Goal: Information Seeking & Learning: Stay updated

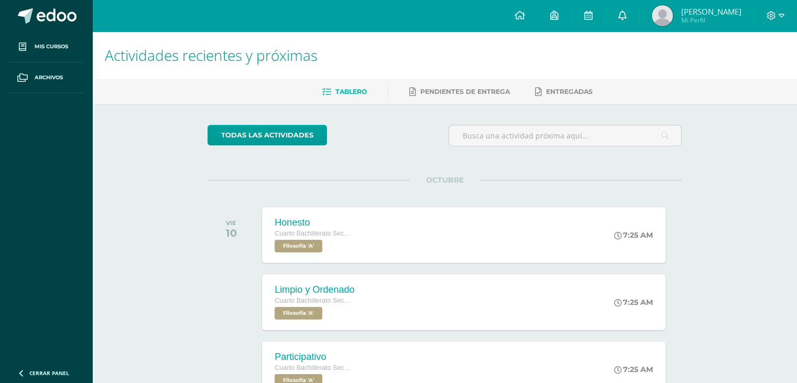
click at [626, 13] on icon at bounding box center [622, 14] width 8 height 9
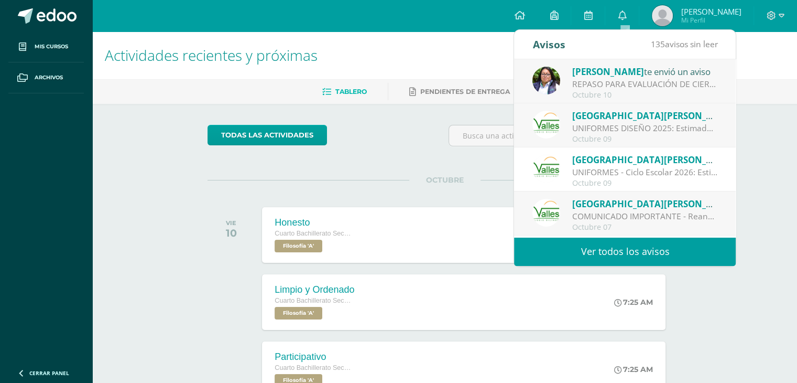
click at [642, 121] on div "Colegio Valles te envió un aviso" at bounding box center [645, 115] width 146 height 14
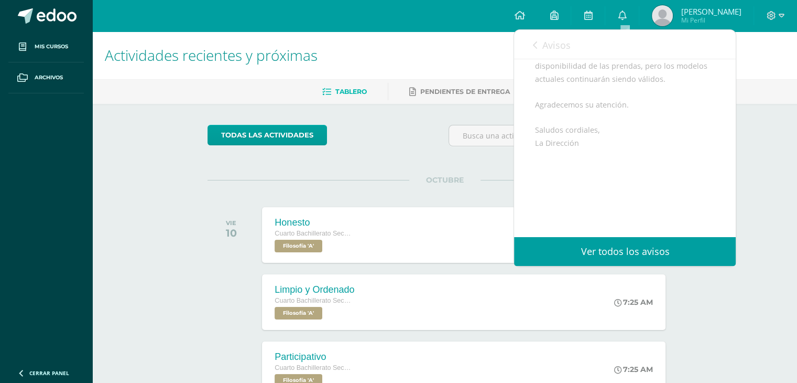
scroll to position [286, 0]
click at [552, 53] on link "Avisos" at bounding box center [551, 45] width 38 height 30
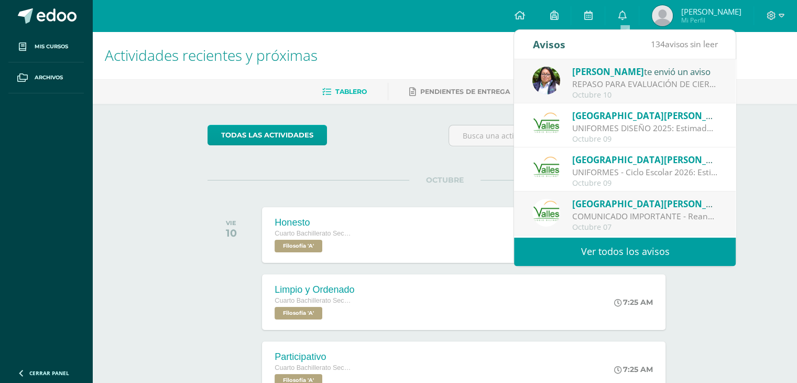
click at [626, 188] on div "Colegio Valles te envió un aviso UNIFORMES - Ciclo Escolar 2026: Estimados padr…" at bounding box center [625, 169] width 222 height 44
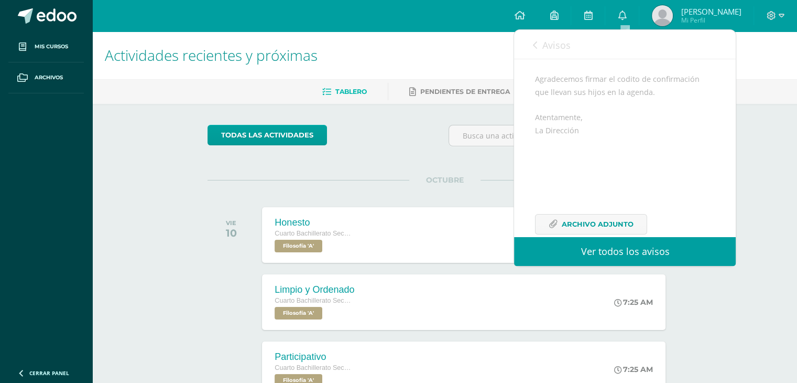
click at [527, 45] on div "Avisos 134 avisos sin leer Avisos" at bounding box center [625, 44] width 222 height 29
click at [551, 60] on div "Estimados padres de familia: Reciban un cordial saludo. Por este medio les info…" at bounding box center [625, 73] width 180 height 413
click at [548, 53] on link "Avisos" at bounding box center [551, 45] width 38 height 30
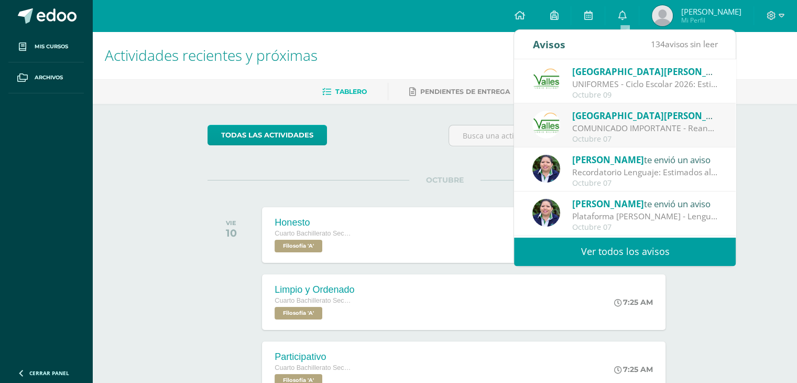
scroll to position [105, 0]
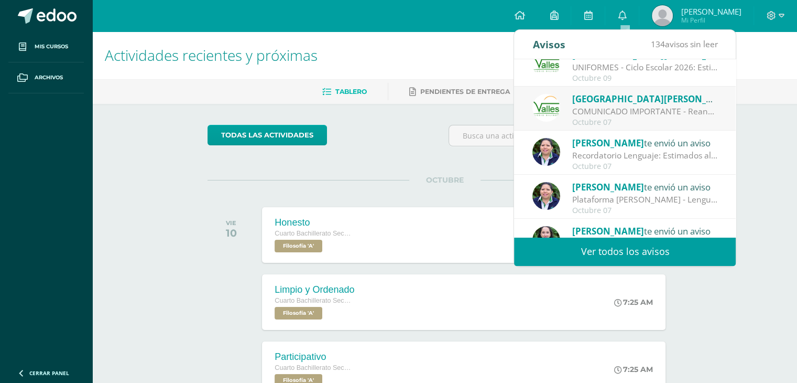
click at [583, 106] on div "COMUNICADO IMPORTANTE - Reanudación de Clases Regulares: Estimados padres de fa…" at bounding box center [645, 111] width 146 height 12
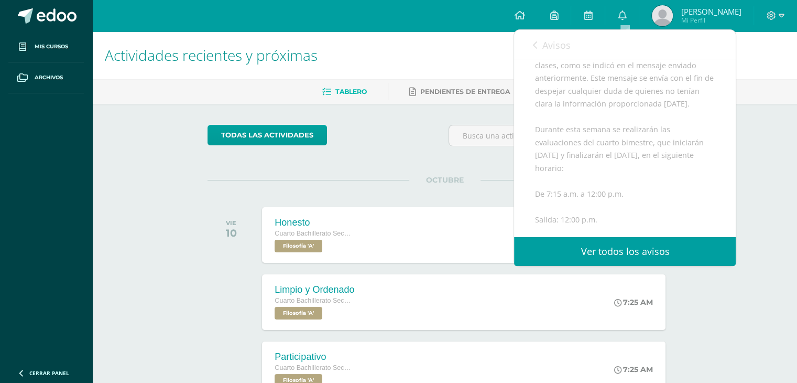
scroll to position [157, 0]
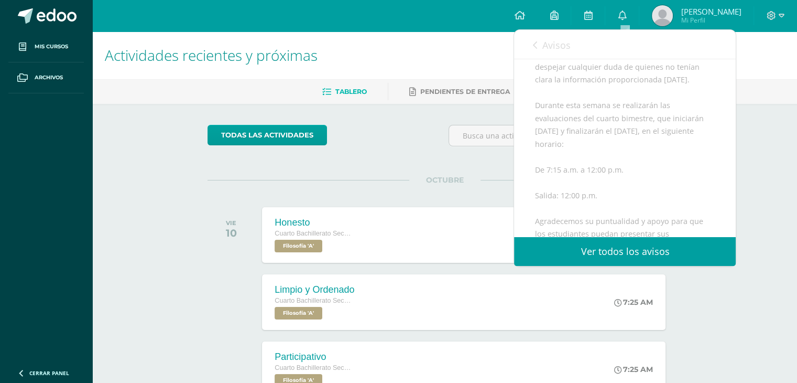
click at [548, 53] on link "Avisos" at bounding box center [551, 45] width 38 height 30
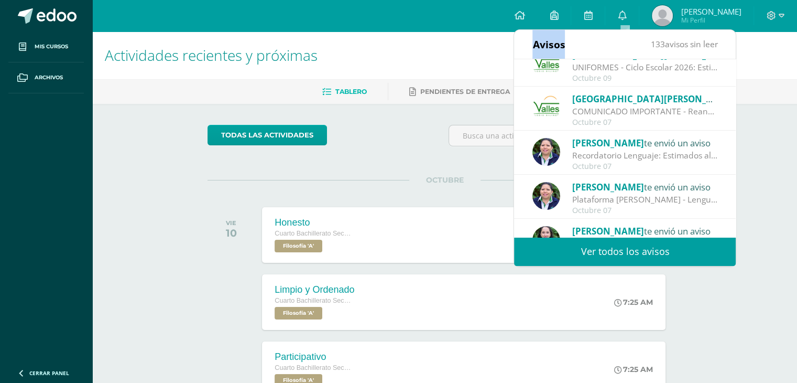
click at [548, 53] on div "Avisos" at bounding box center [548, 44] width 32 height 29
click at [519, 47] on div "Avisos 133 avisos sin leer Avisos" at bounding box center [625, 44] width 222 height 29
click at [488, 51] on h1 "Actividades recientes y próximas" at bounding box center [445, 55] width 680 height 48
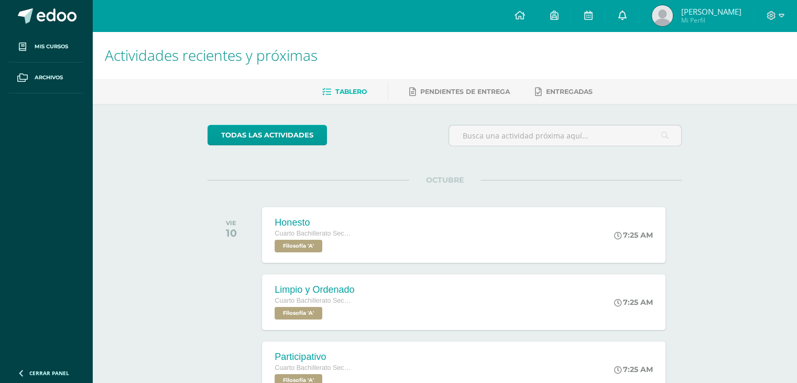
click at [614, 13] on link at bounding box center [622, 15] width 34 height 31
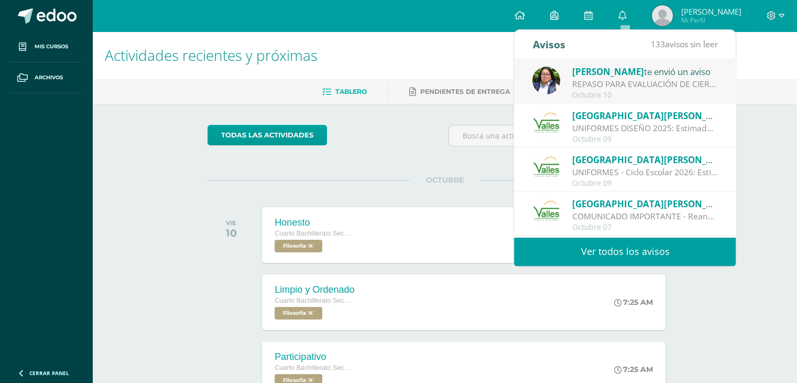
click at [586, 81] on div "REPASO PARA EVALUACIÓN DE CIERRE: El repaso para la evaluación de cierre ya est…" at bounding box center [645, 84] width 146 height 12
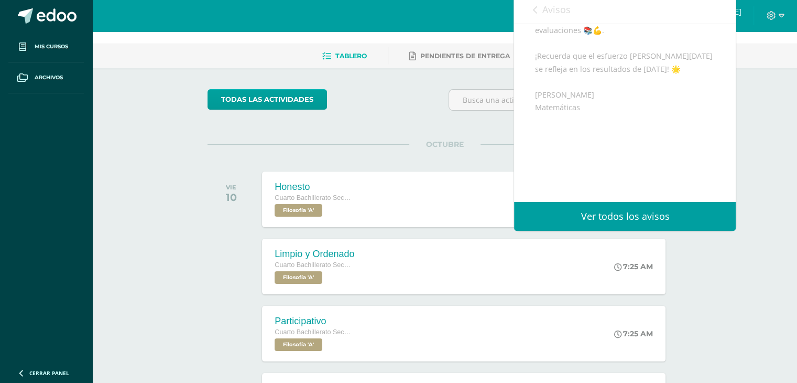
scroll to position [52, 0]
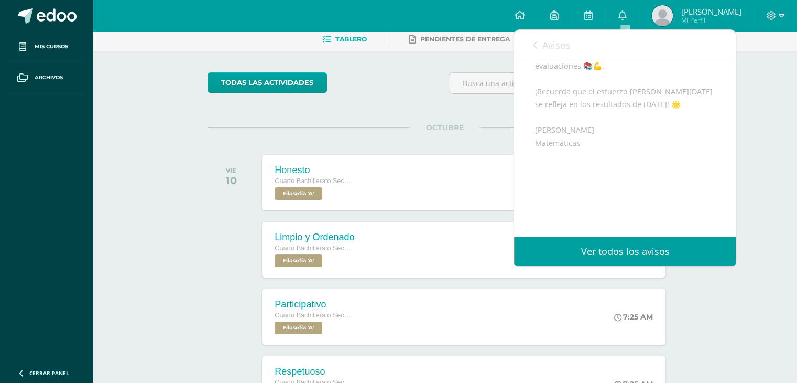
click at [556, 39] on span "Avisos" at bounding box center [556, 45] width 28 height 13
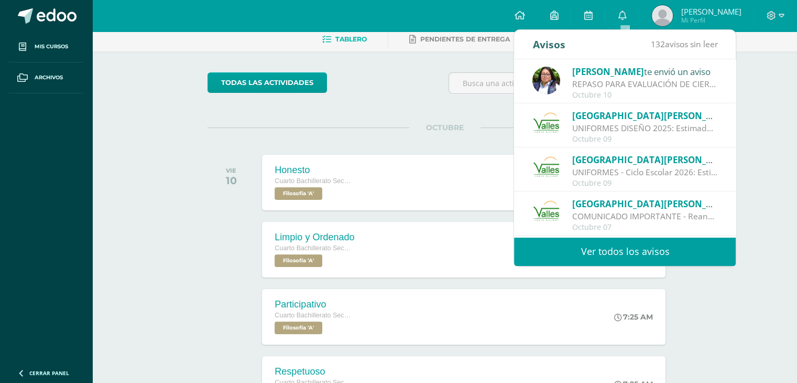
click at [560, 43] on div "Avisos" at bounding box center [548, 44] width 32 height 29
click at [444, 97] on div "todas las Actividades" at bounding box center [444, 87] width 483 height 30
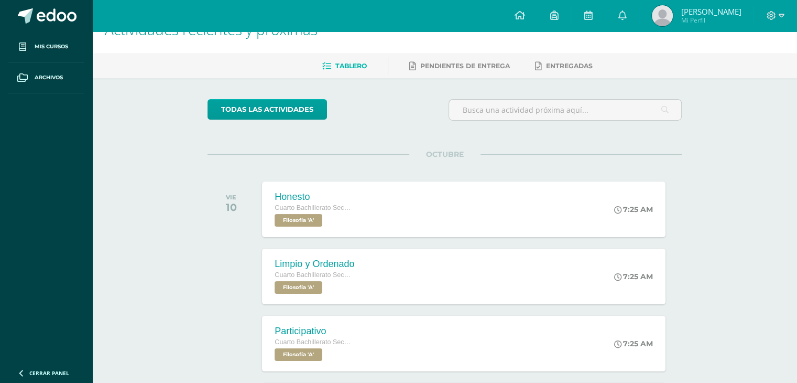
scroll to position [0, 0]
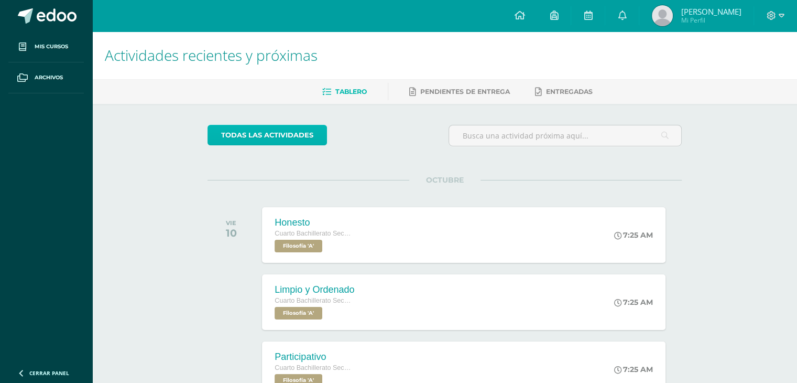
click at [296, 132] on link "todas las Actividades" at bounding box center [267, 135] width 119 height 20
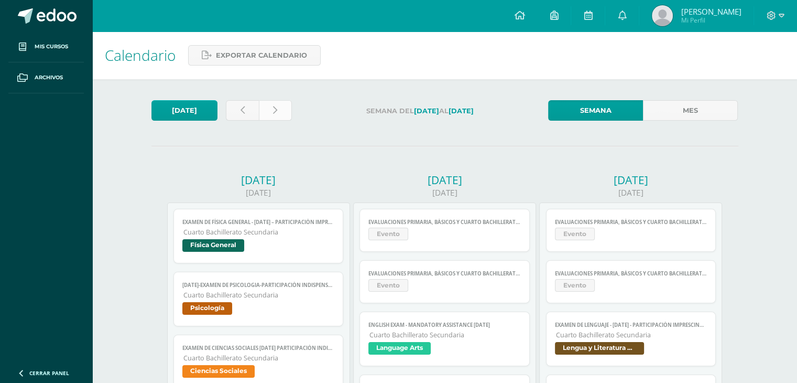
click at [273, 109] on icon at bounding box center [275, 110] width 4 height 9
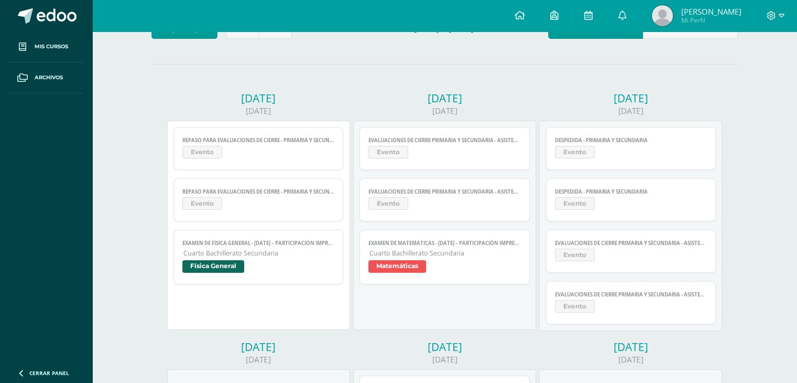
scroll to position [100, 0]
